Goal: Use online tool/utility: Utilize a website feature to perform a specific function

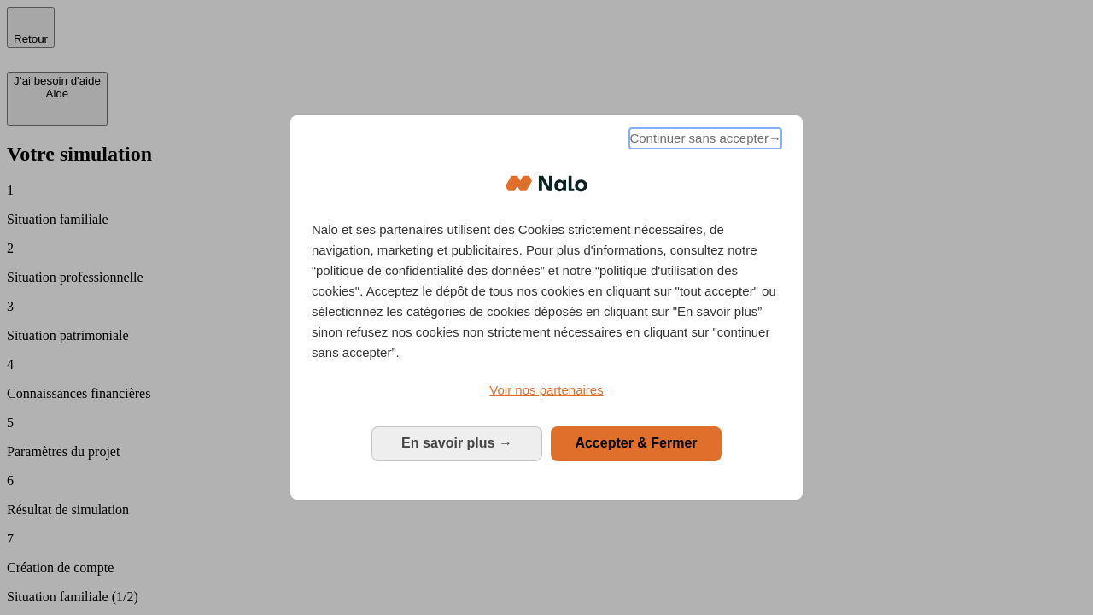
click at [703, 141] on span "Continuer sans accepter →" at bounding box center [705, 138] width 152 height 20
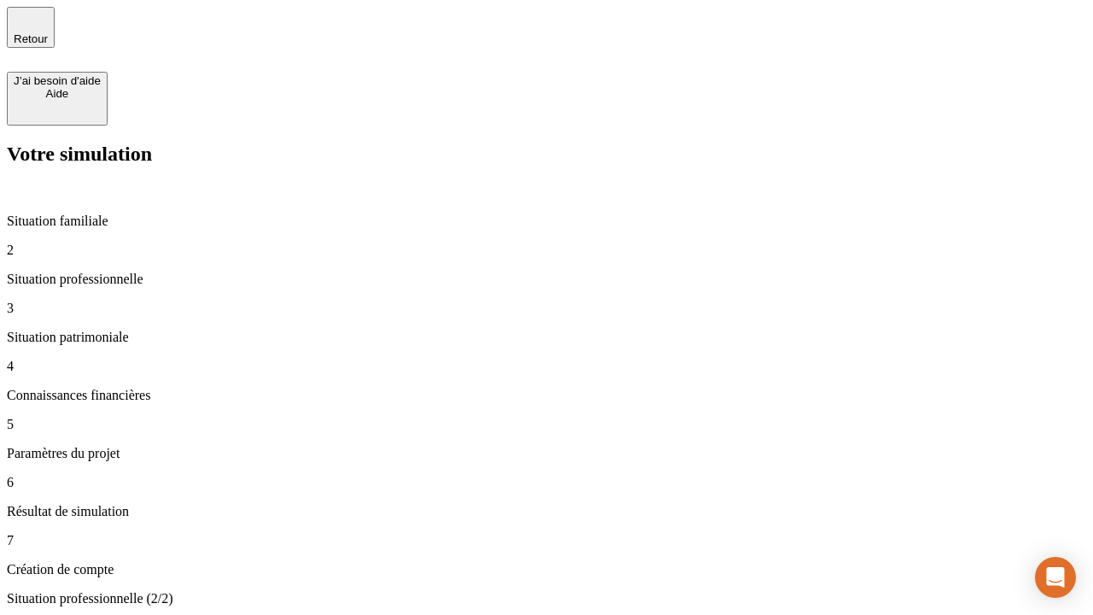
type input "30 000"
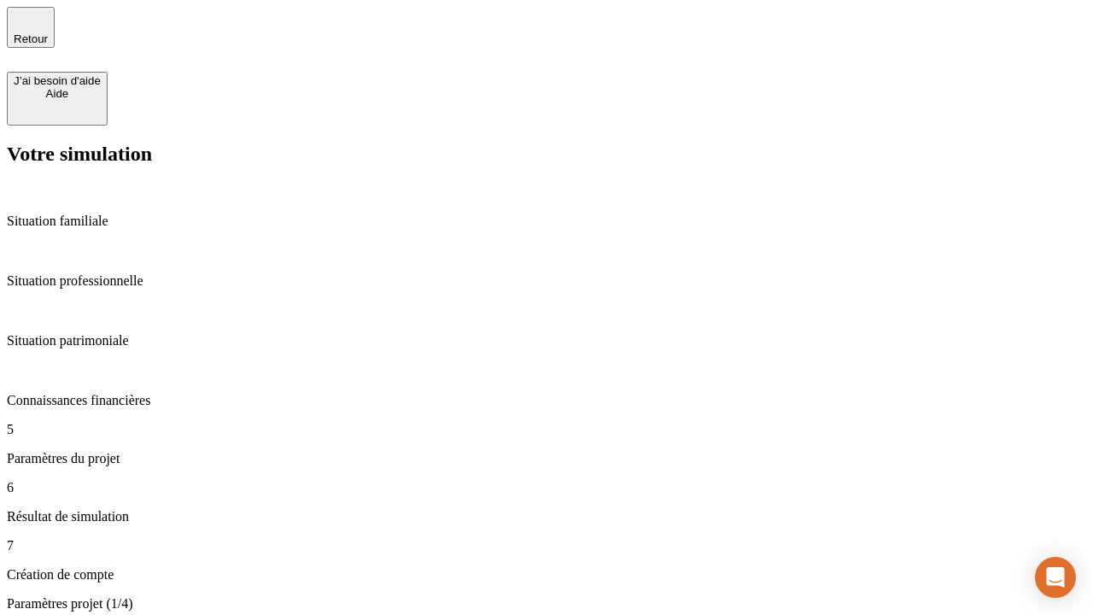
type input "25"
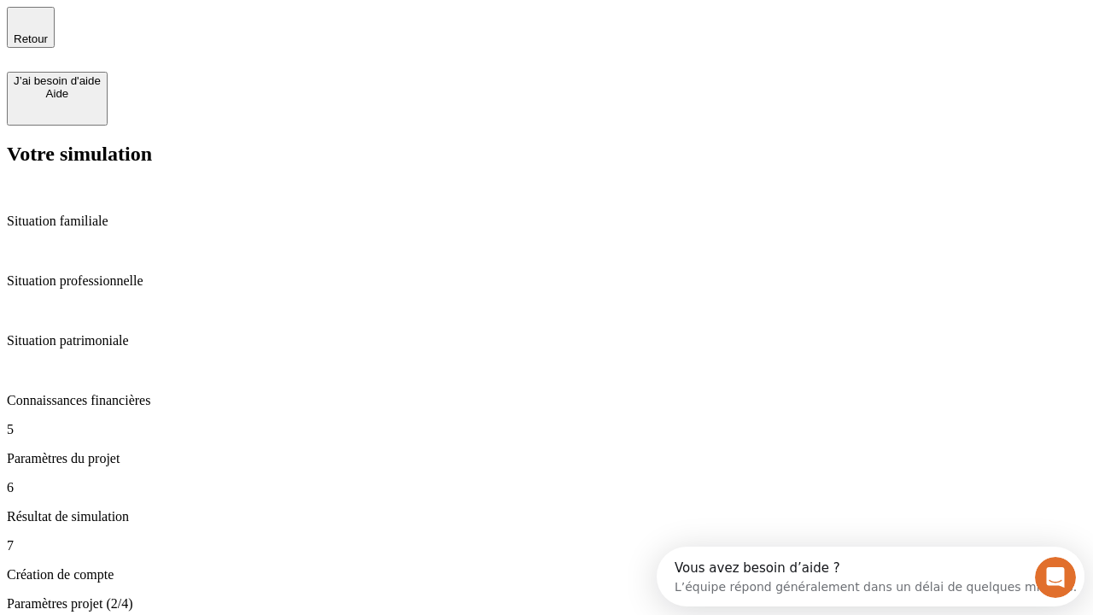
type input "5"
type input "1 000"
type input "640"
